Goal: Submit feedback/report problem

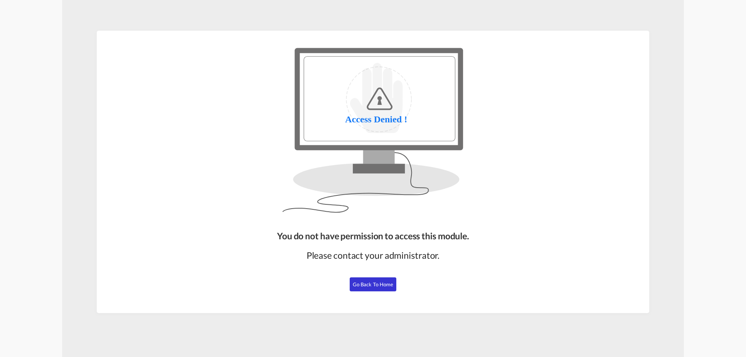
click at [384, 286] on span "Go Back to Home" at bounding box center [373, 284] width 41 height 6
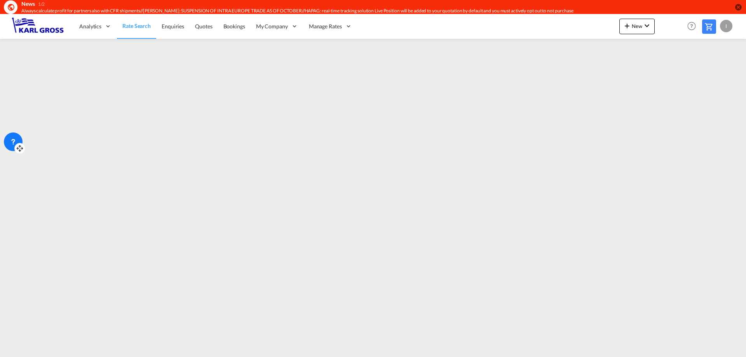
click at [16, 147] on div at bounding box center [19, 148] width 11 height 11
click at [16, 139] on icon at bounding box center [13, 142] width 8 height 8
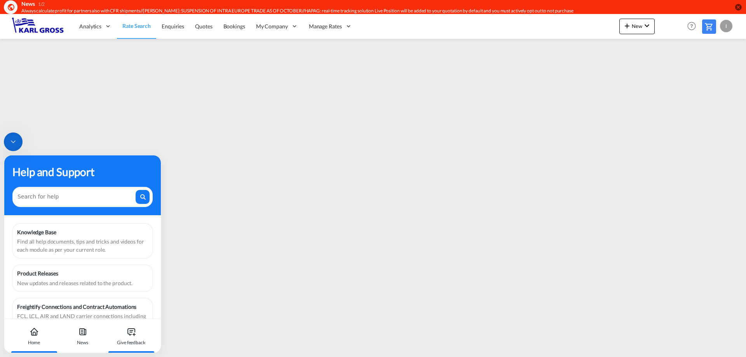
click at [138, 337] on div "Give feedback" at bounding box center [131, 336] width 43 height 34
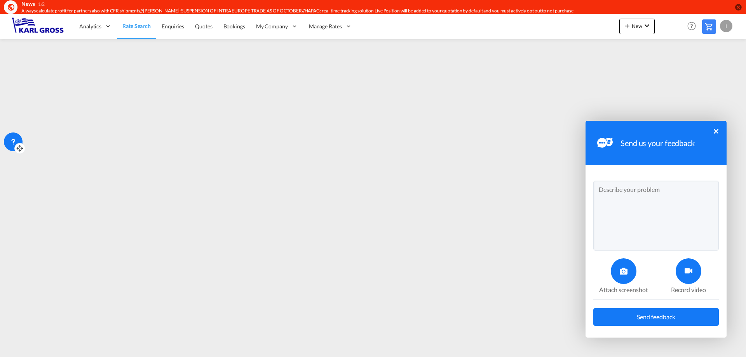
click at [633, 199] on textarea at bounding box center [657, 216] width 126 height 70
type textarea "Dear all, could you kindly delete"
click at [718, 129] on button "×" at bounding box center [716, 131] width 5 height 5
